Goal: Navigation & Orientation: Go to known website

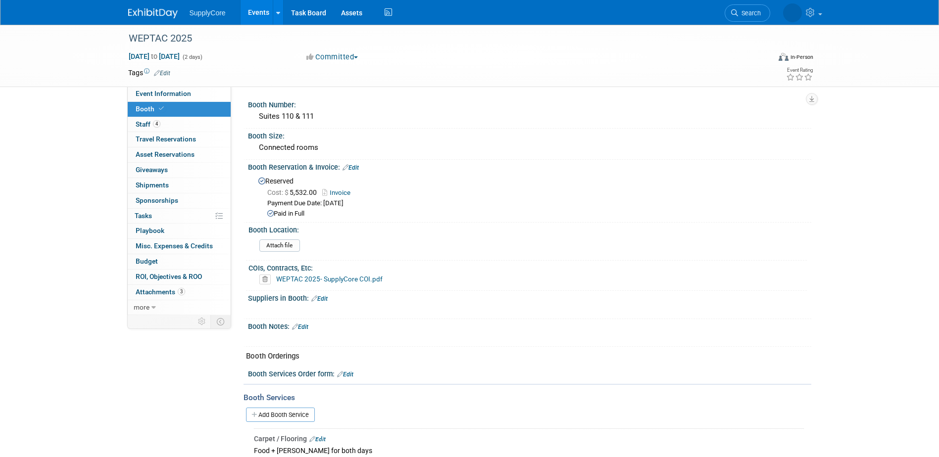
scroll to position [266, 0]
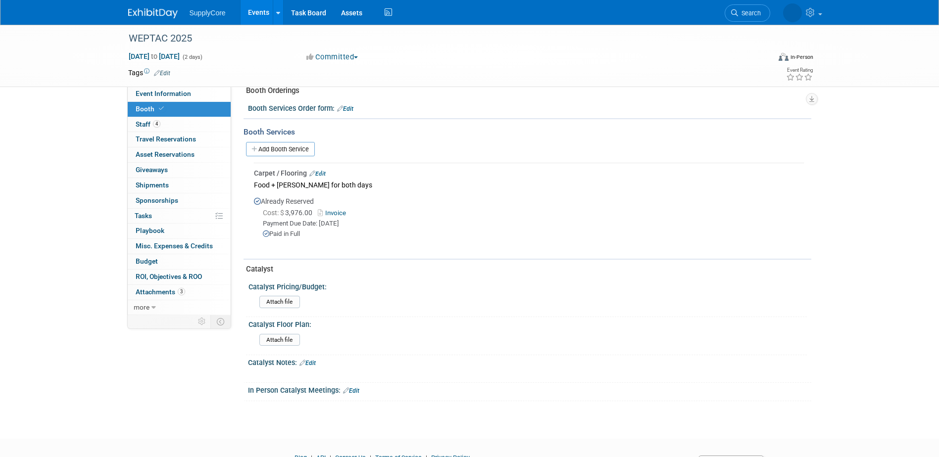
drag, startPoint x: 0, startPoint y: 0, endPoint x: 164, endPoint y: 29, distance: 166.9
click at [155, 17] on img at bounding box center [153, 13] width 50 height 10
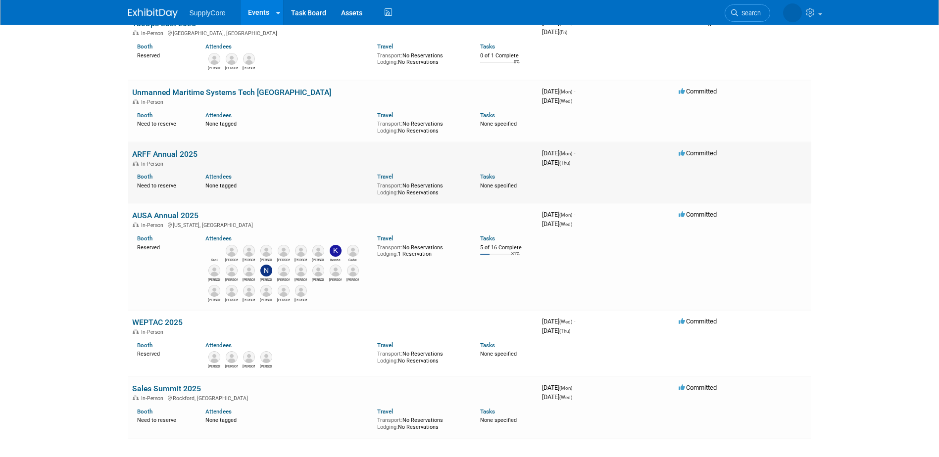
scroll to position [157, 0]
click at [166, 211] on link "AUSA Annual 2025" at bounding box center [165, 215] width 66 height 9
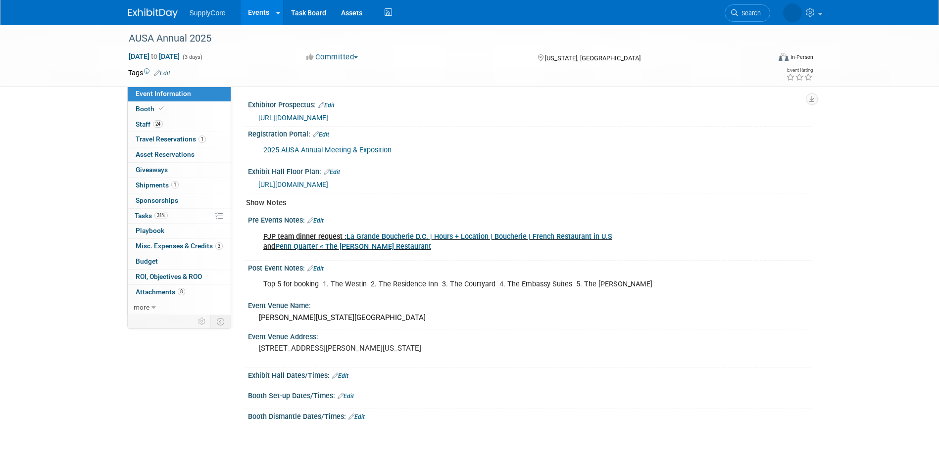
click at [312, 182] on span "https://meetings.ausa.org/annual/2025/multi_floorplan.cfm" at bounding box center [293, 185] width 70 height 8
